Goal: Task Accomplishment & Management: Use online tool/utility

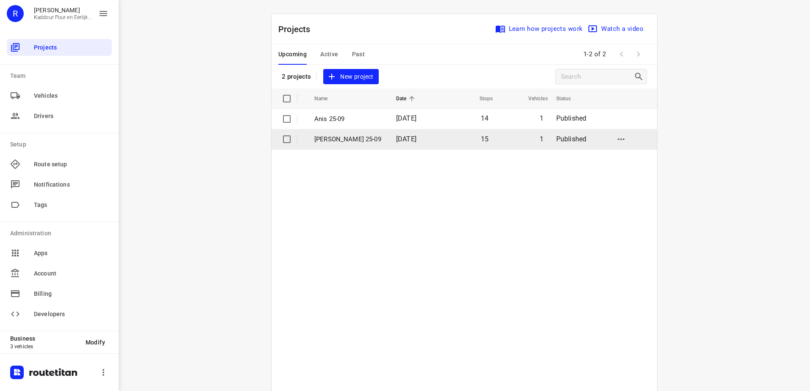
click at [357, 137] on p "[PERSON_NAME] 25-09" at bounding box center [348, 140] width 69 height 10
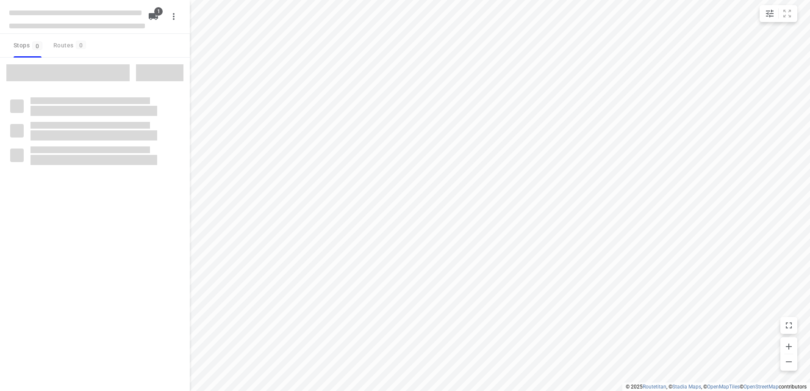
type input "distance"
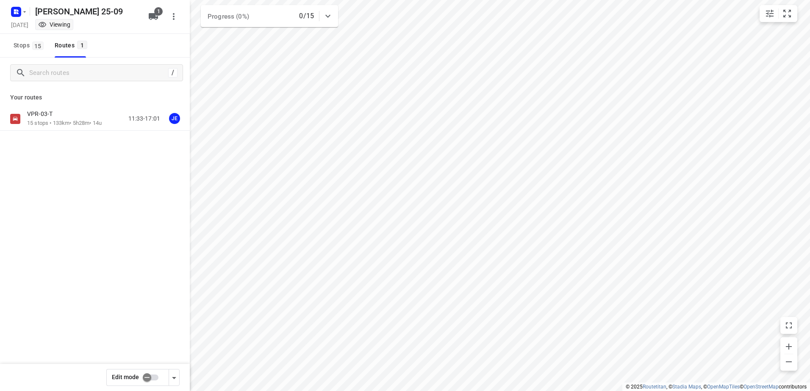
click at [88, 123] on p "15 stops • 133km • 5h28m • 14u" at bounding box center [64, 123] width 75 height 8
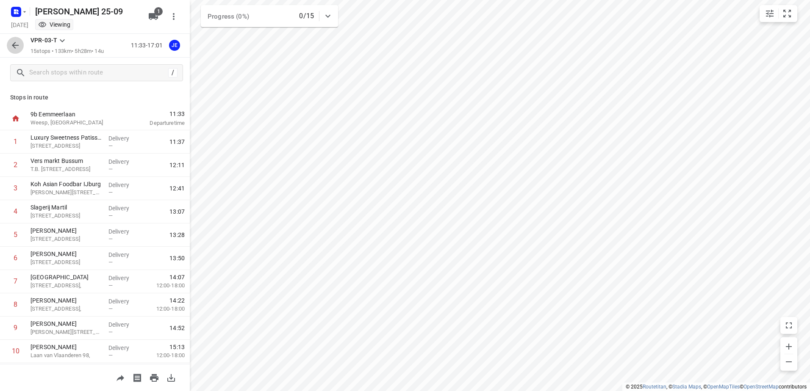
click at [16, 48] on icon "button" at bounding box center [15, 45] width 7 height 7
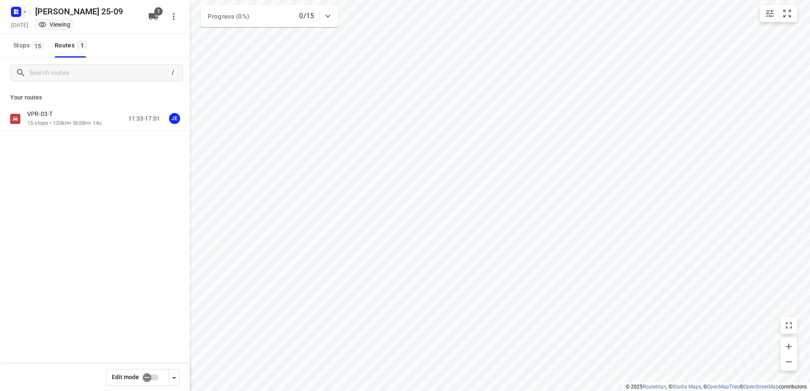
click at [23, 9] on icon "button" at bounding box center [24, 11] width 7 height 7
click at [77, 38] on div "Back to projects" at bounding box center [85, 30] width 152 height 23
click at [77, 33] on span "Back to projects" at bounding box center [86, 30] width 138 height 10
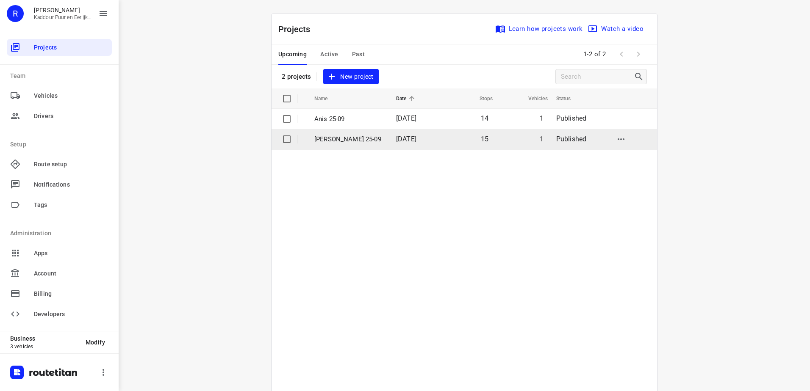
click at [358, 133] on td "[PERSON_NAME] 25-09" at bounding box center [347, 139] width 83 height 20
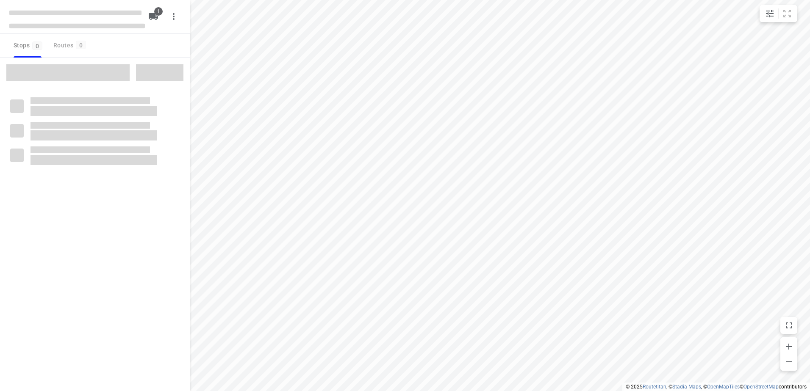
type input "distance"
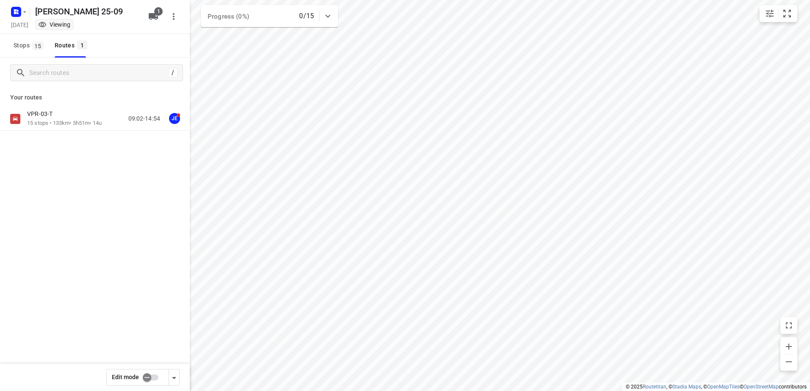
click at [63, 117] on div "VPR-03-T" at bounding box center [64, 114] width 75 height 9
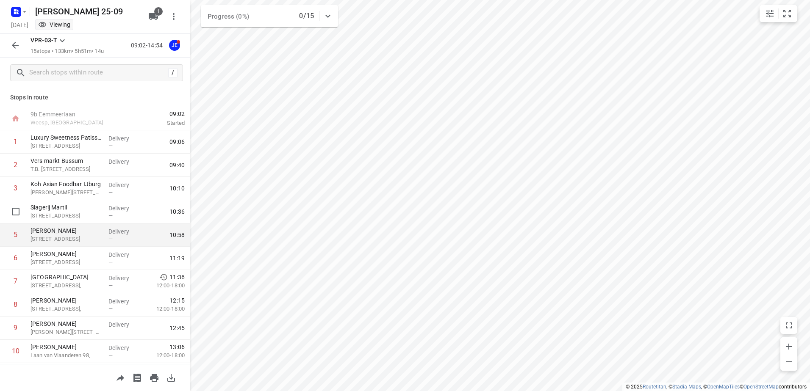
scroll to position [139, 0]
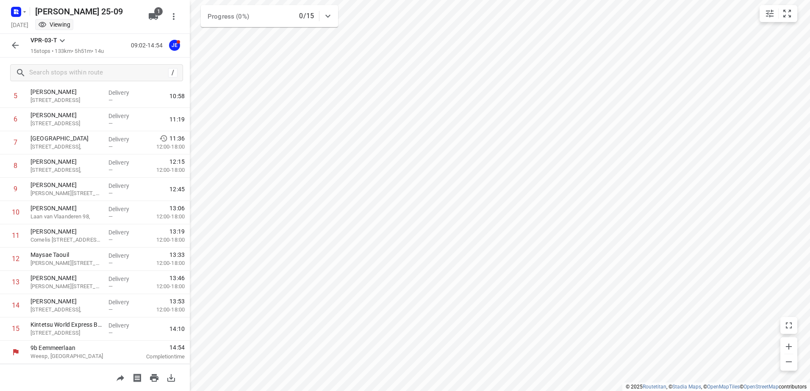
click at [20, 39] on button "button" at bounding box center [15, 45] width 17 height 17
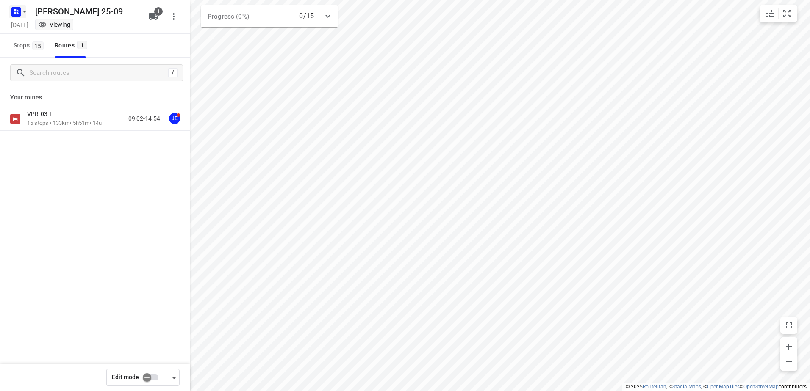
click at [20, 16] on icon "button" at bounding box center [16, 12] width 14 height 14
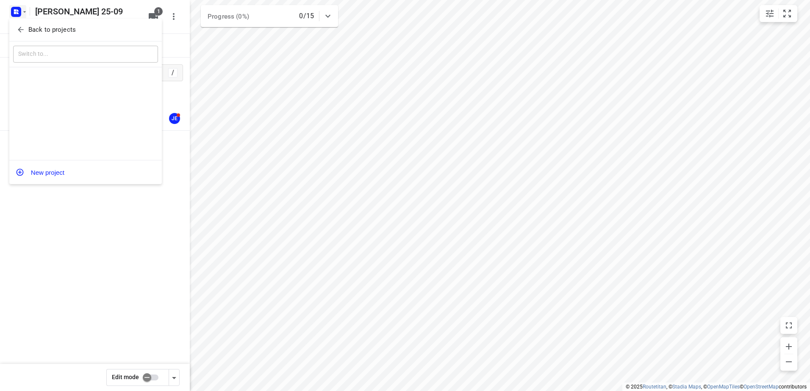
click at [41, 29] on p "Back to projects" at bounding box center [51, 30] width 47 height 10
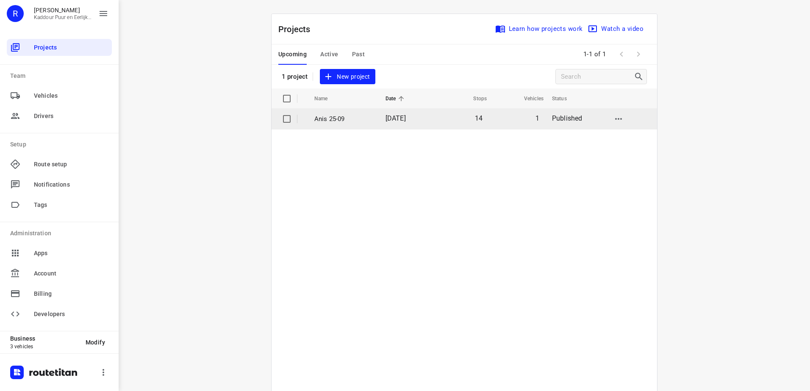
click at [334, 117] on p "Anis 25-09" at bounding box center [343, 119] width 58 height 10
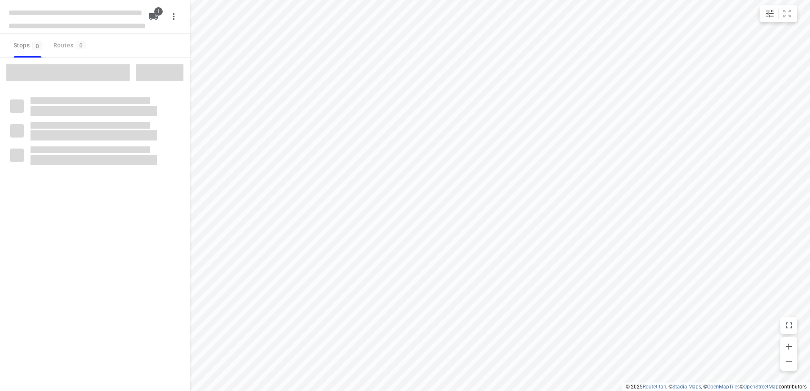
type input "distance"
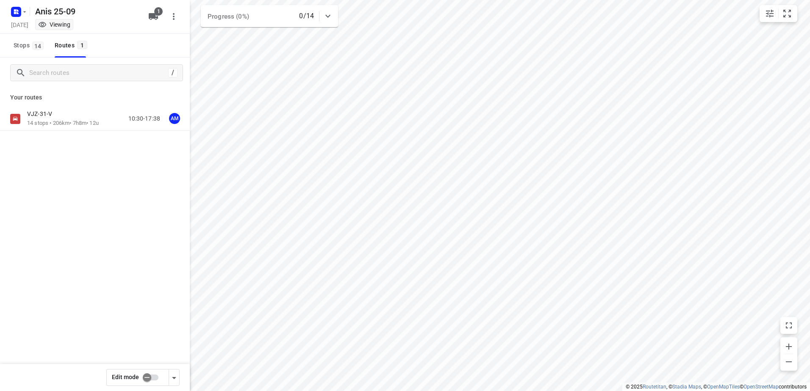
click at [78, 126] on p "14 stops • 206km • 7h8m • 12u" at bounding box center [63, 123] width 72 height 8
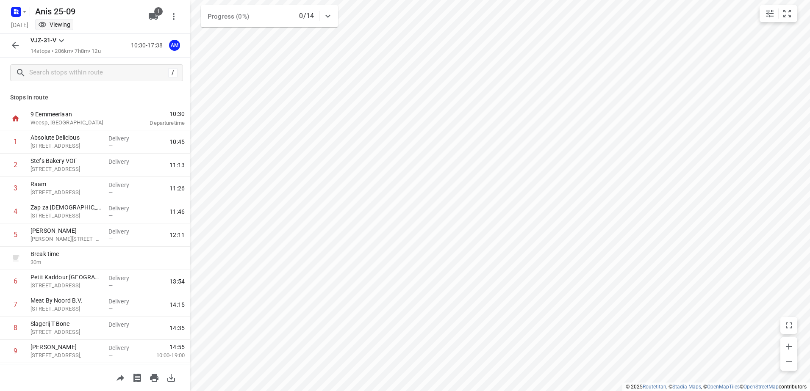
click at [11, 48] on icon "button" at bounding box center [15, 45] width 10 height 10
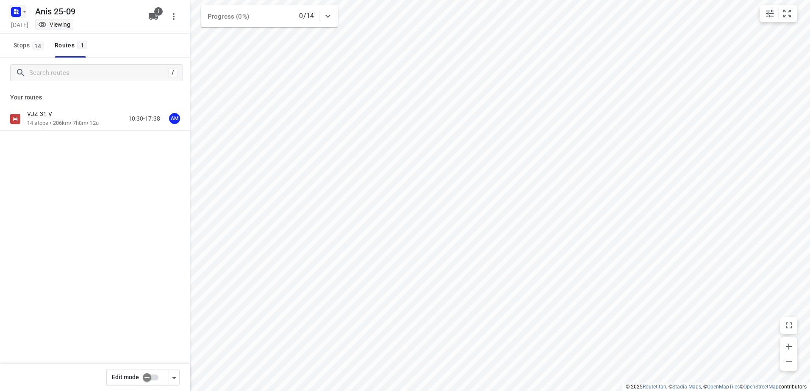
click at [13, 11] on rect "button" at bounding box center [16, 12] width 10 height 10
click at [46, 27] on p "Back to projects" at bounding box center [51, 30] width 47 height 10
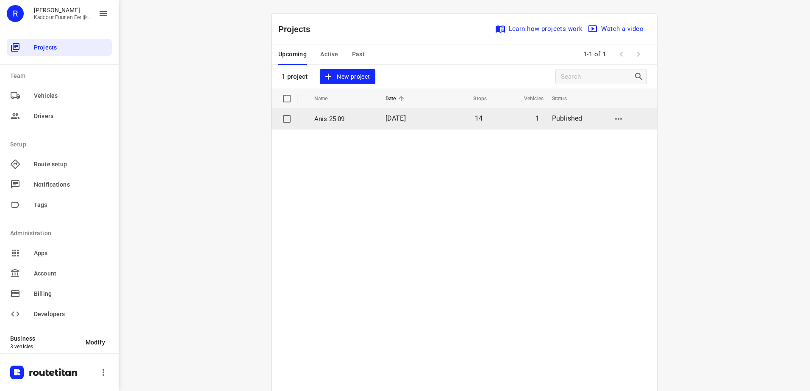
click at [354, 118] on p "Anis 25-09" at bounding box center [343, 119] width 58 height 10
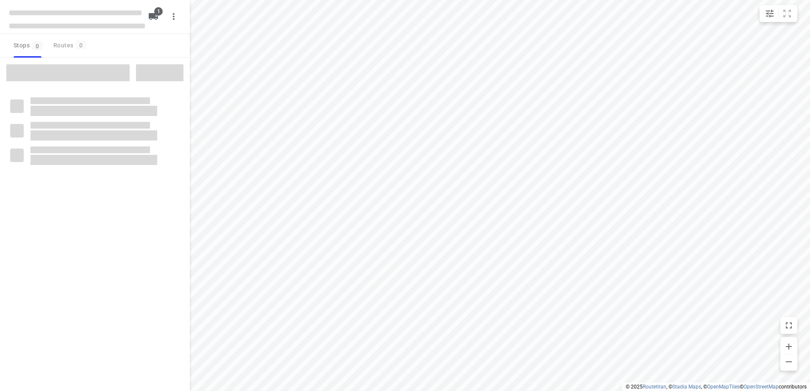
type input "distance"
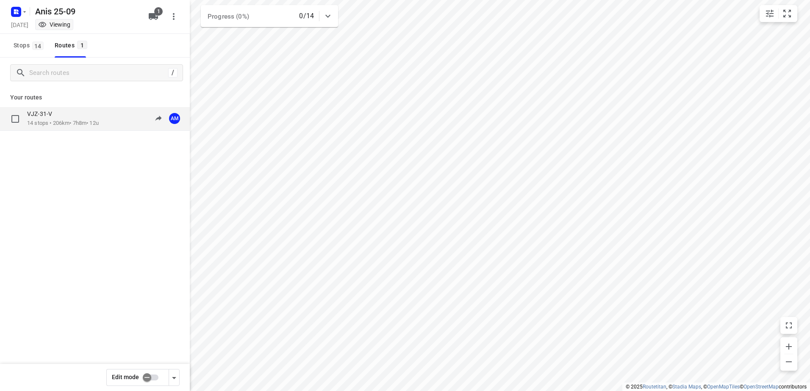
click at [77, 115] on div "VJZ-31-V" at bounding box center [63, 114] width 72 height 9
